Goal: Find specific page/section: Find specific page/section

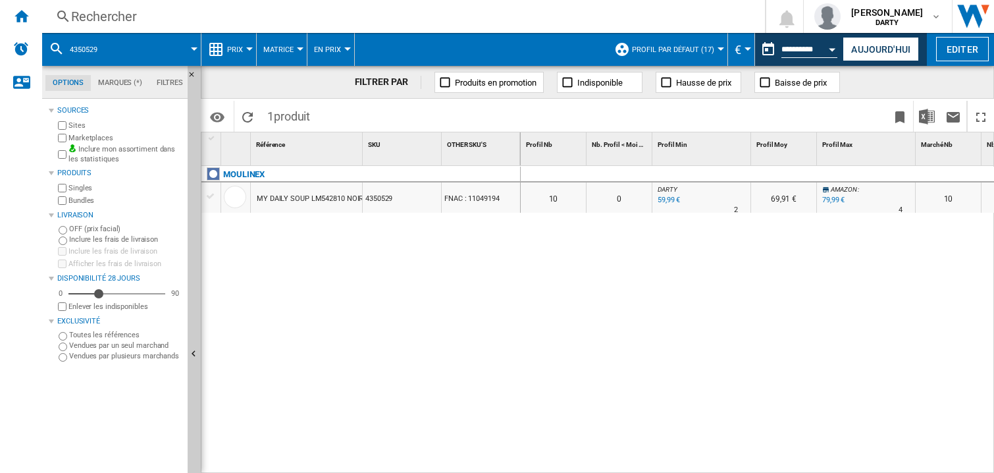
click at [659, 308] on div "0 0 0 0 10 0 DARTY : 0.0 % 59,99 € % N/A 2 DARTY : 69,91 € AMAZON : +33.3 % 79,…" at bounding box center [758, 320] width 474 height 308
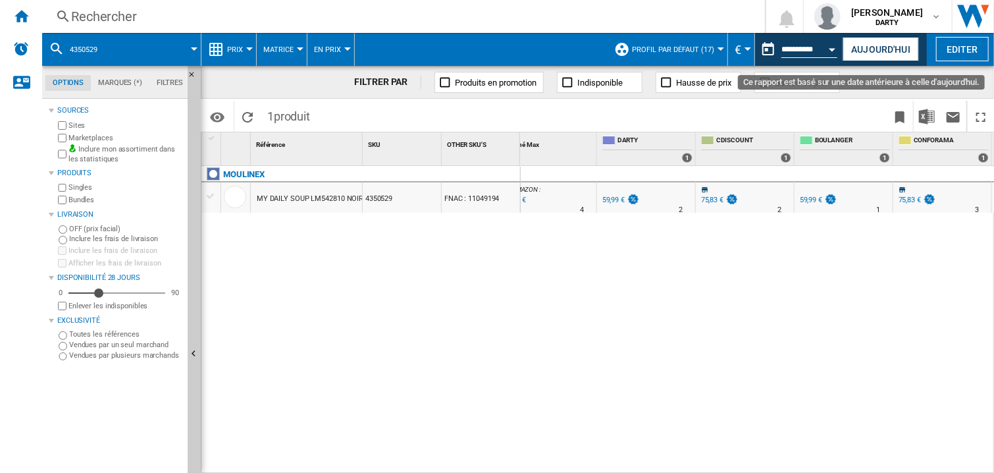
click at [832, 51] on button "Open calendar" at bounding box center [833, 48] width 24 height 24
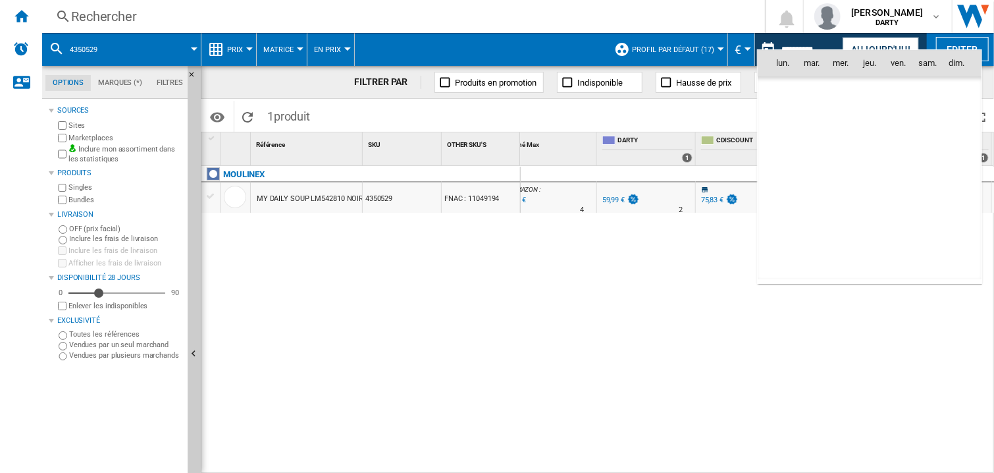
scroll to position [4011, 0]
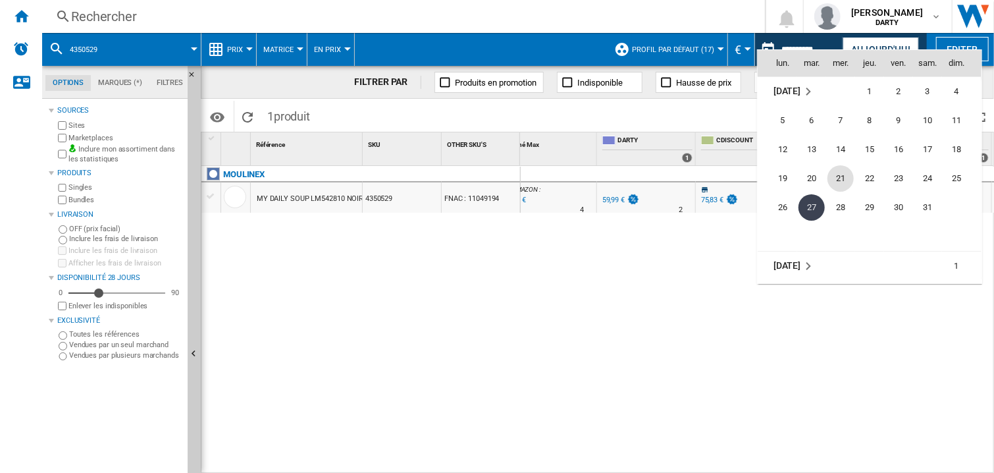
click at [842, 172] on span "21" at bounding box center [840, 178] width 26 height 26
type input "**********"
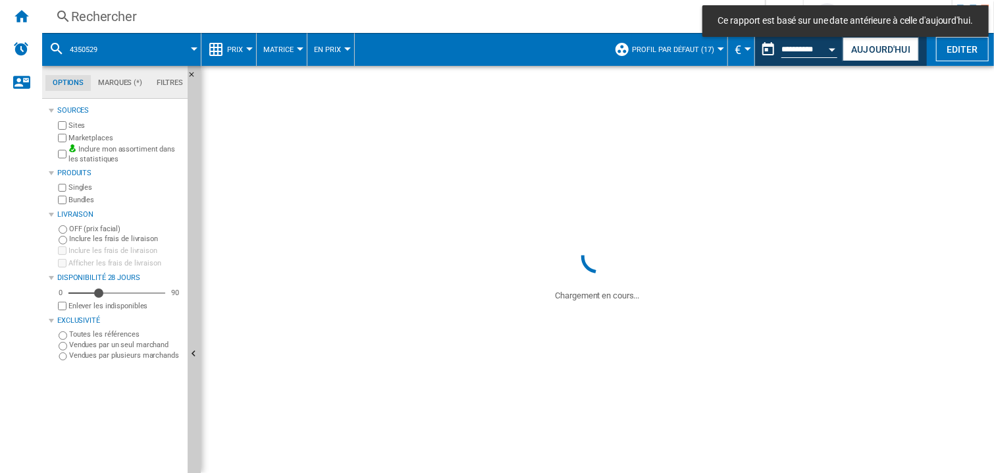
click at [99, 13] on div "Rechercher" at bounding box center [400, 16] width 659 height 18
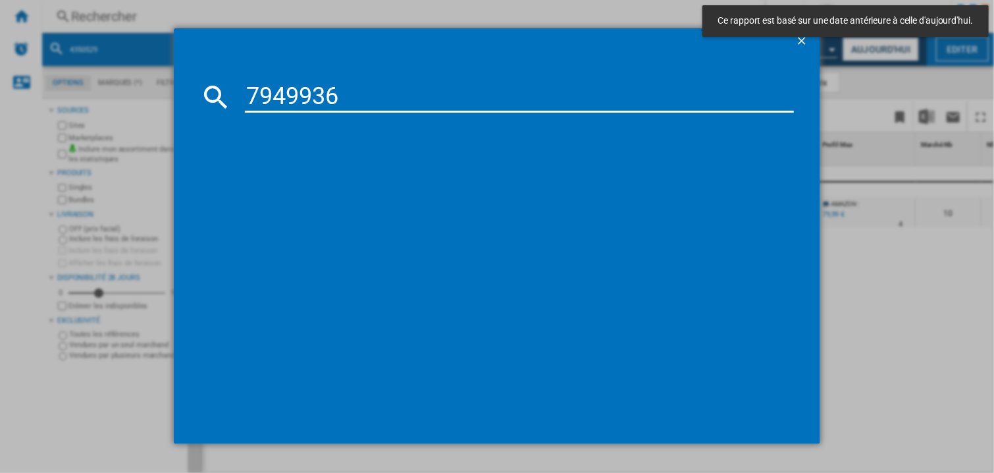
type input "7949936"
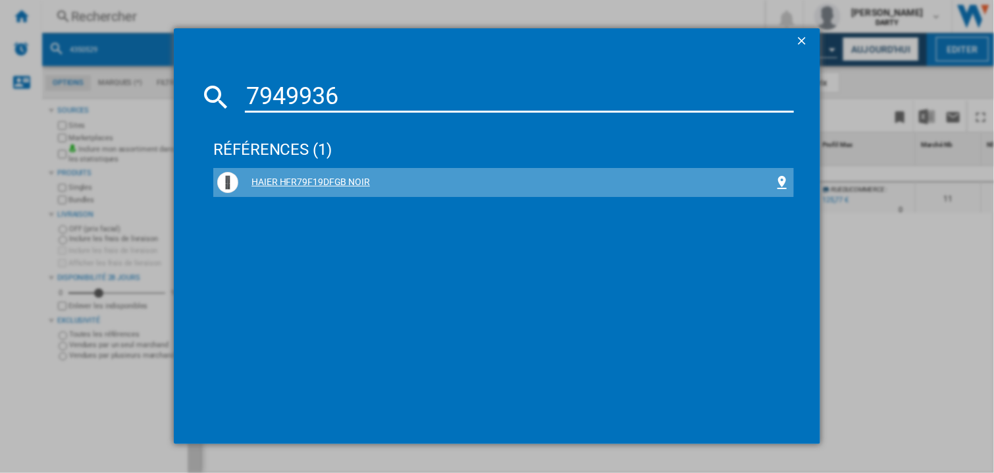
click at [328, 174] on div "HAIER HFR79F19DFGB NOIR" at bounding box center [503, 182] width 573 height 21
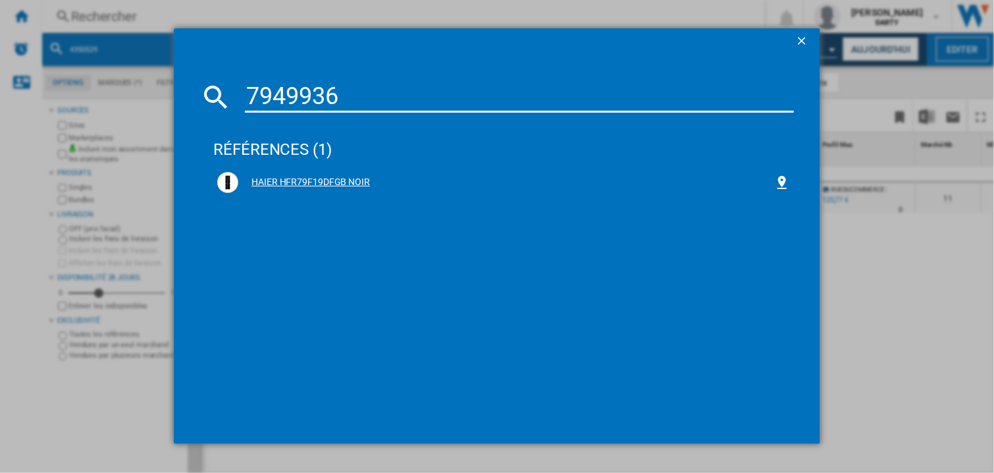
click at [334, 184] on div "HAIER HFR79F19DFGB NOIR" at bounding box center [506, 182] width 536 height 13
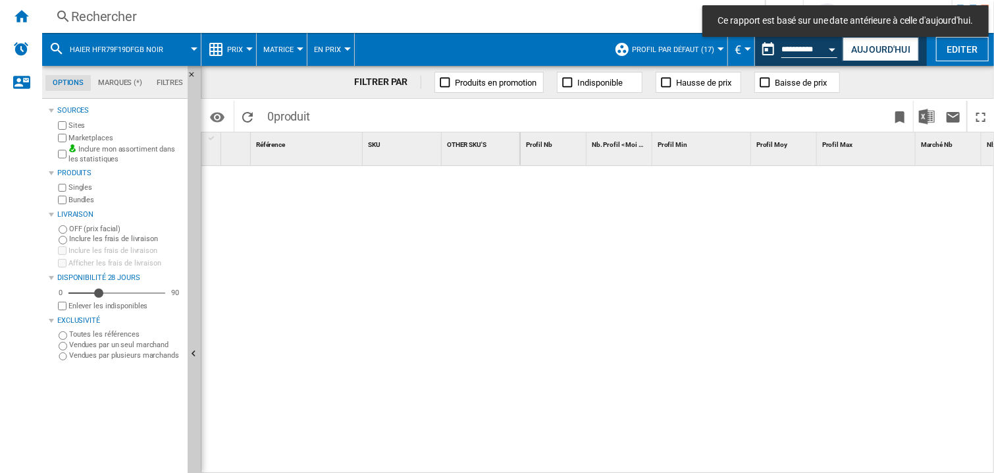
click at [636, 261] on div at bounding box center [758, 320] width 474 height 308
drag, startPoint x: 581, startPoint y: 294, endPoint x: 634, endPoint y: 3, distance: 295.1
click at [582, 293] on div at bounding box center [758, 320] width 474 height 308
